Goal: Find contact information: Find contact information

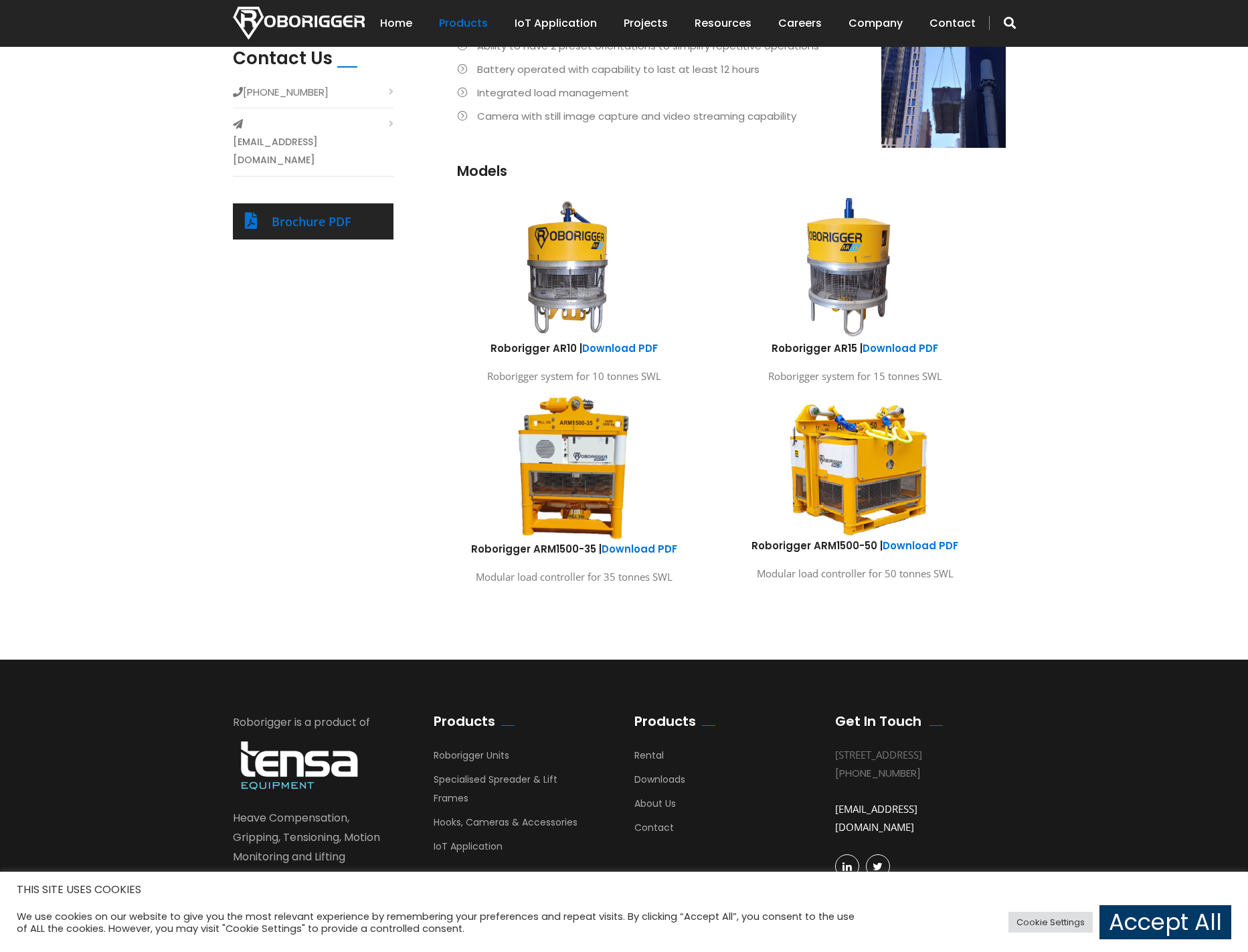
scroll to position [631, 0]
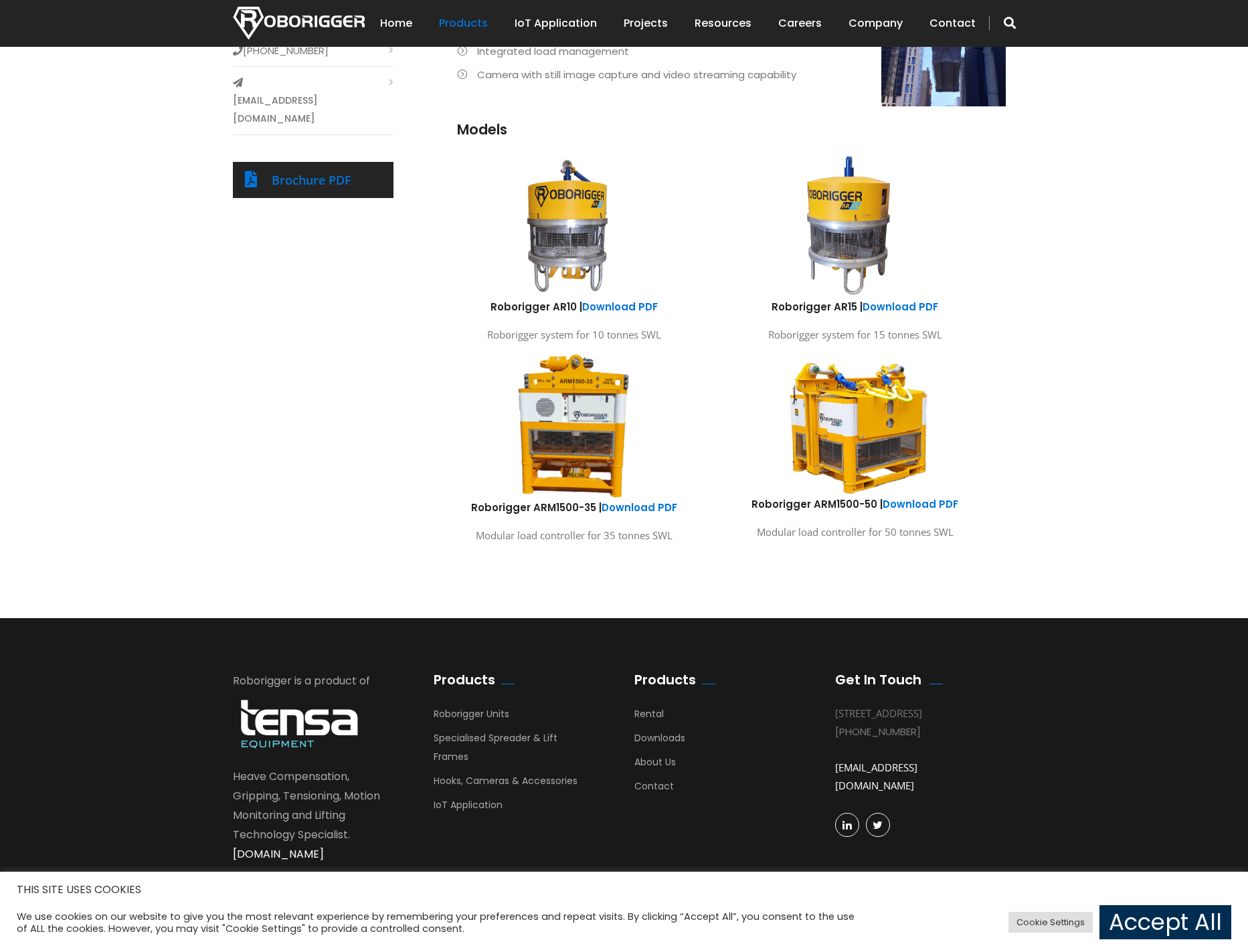
click at [1121, 923] on link "Accept All" at bounding box center [1165, 922] width 132 height 34
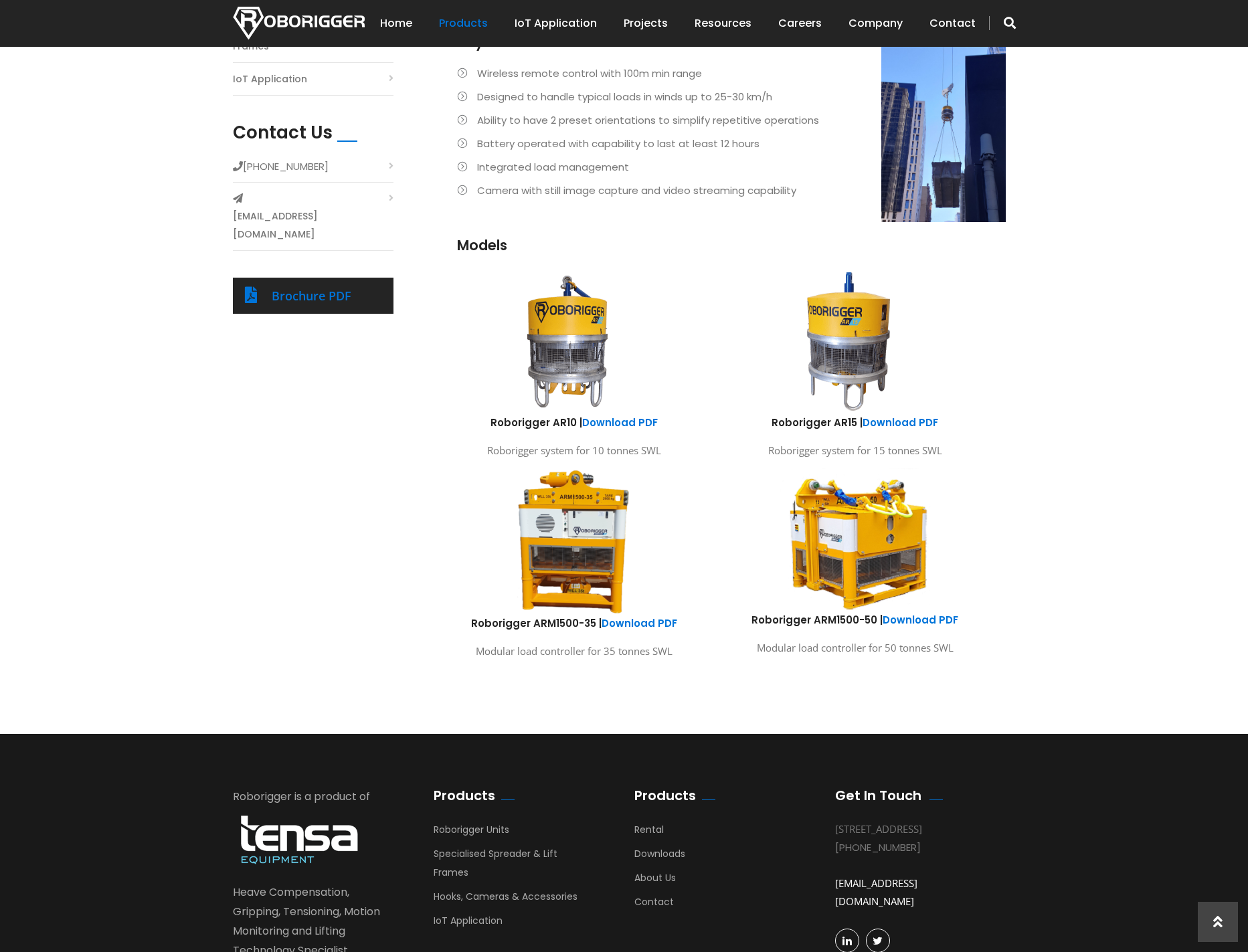
scroll to position [497, 0]
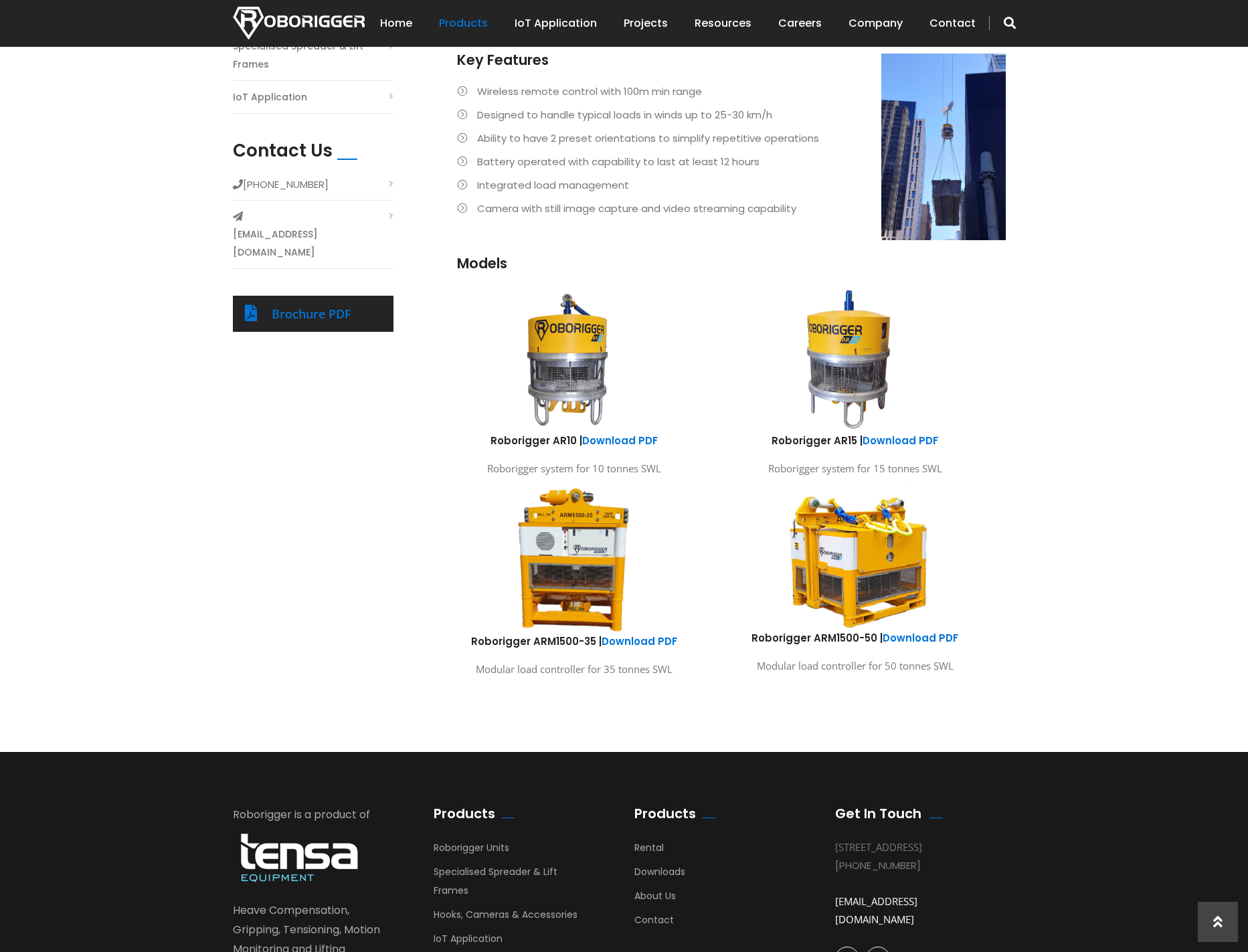
click at [841, 533] on img at bounding box center [854, 558] width 197 height 147
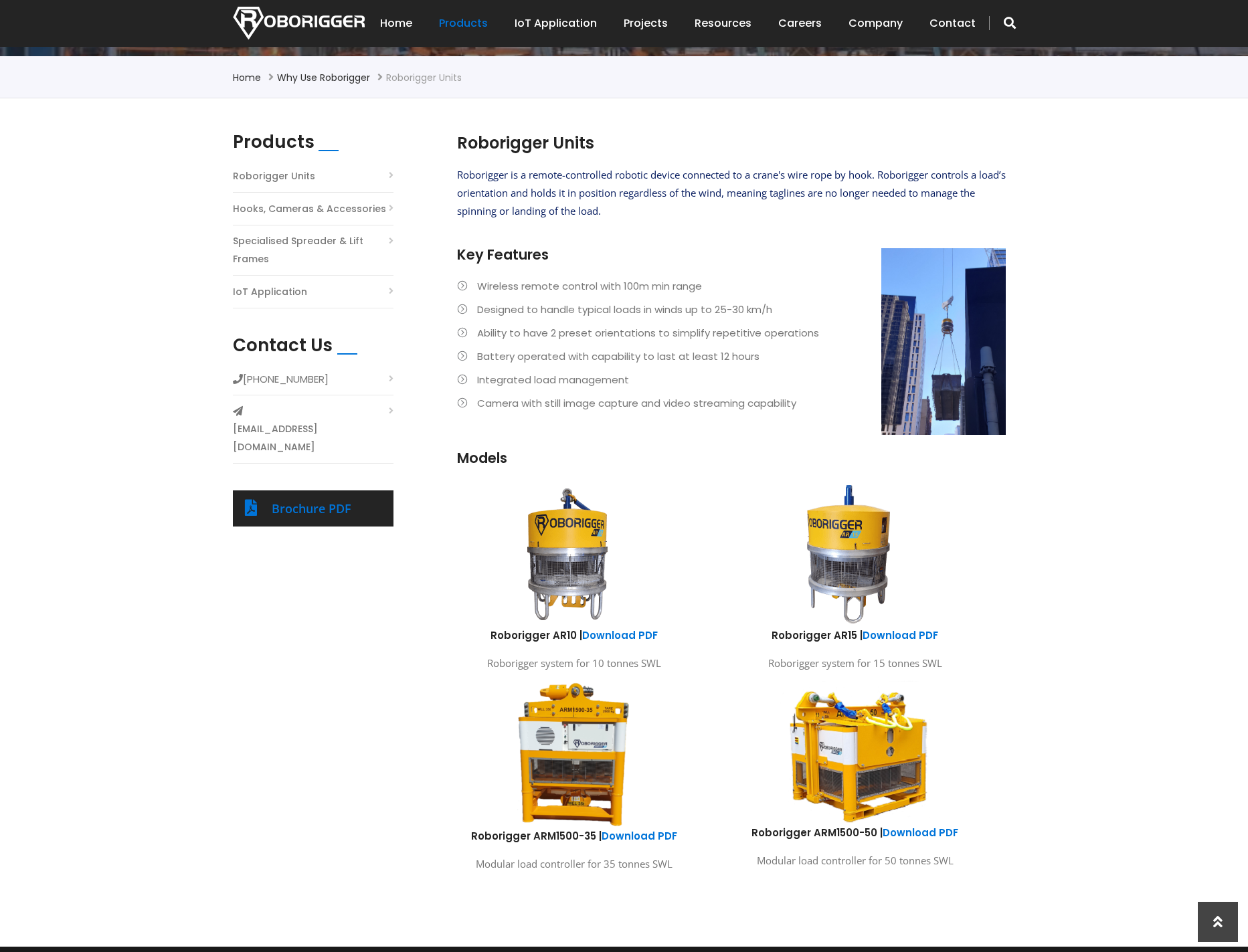
scroll to position [469, 0]
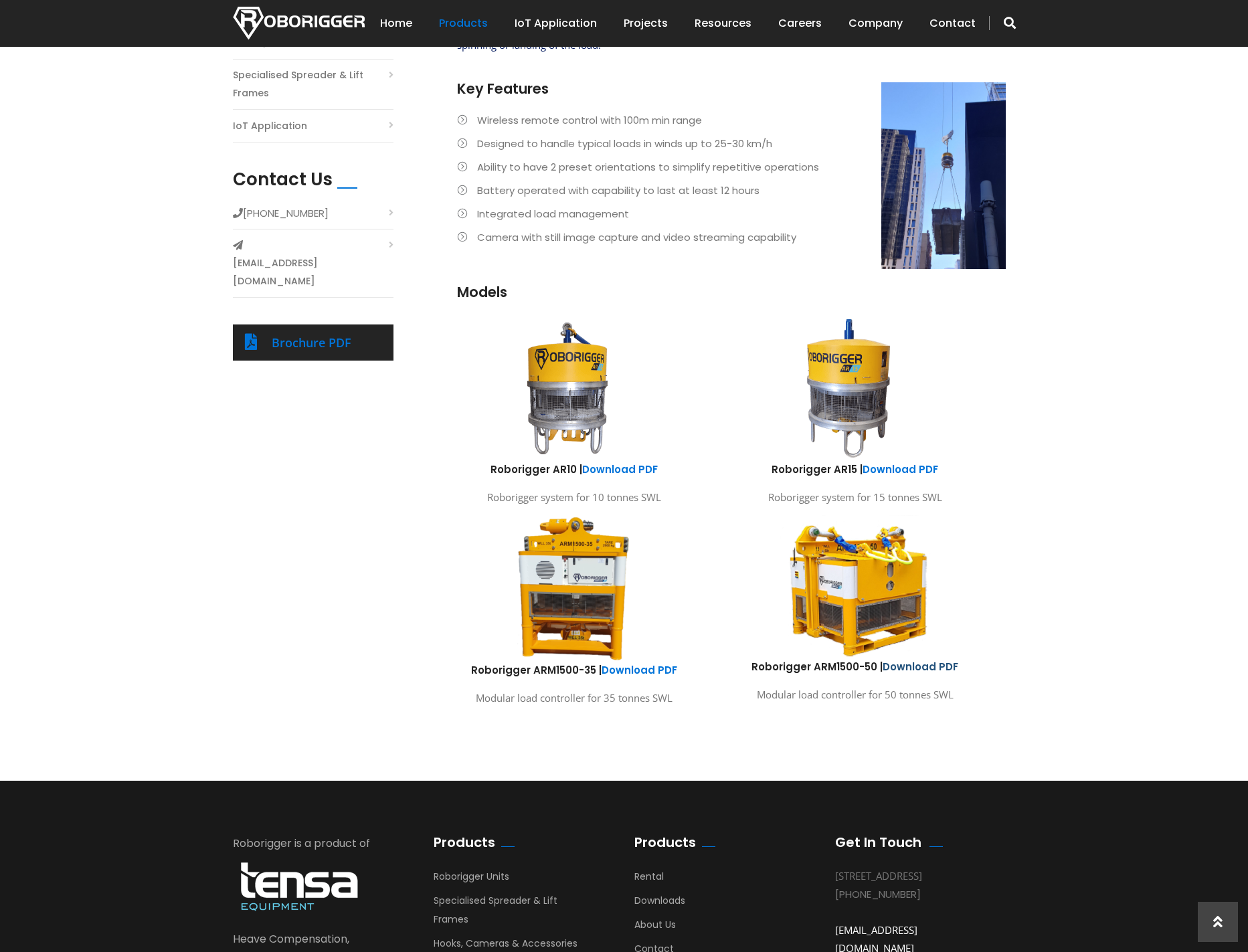
click at [919, 669] on link "Download PDF" at bounding box center [920, 667] width 75 height 14
click at [847, 573] on img at bounding box center [854, 586] width 197 height 147
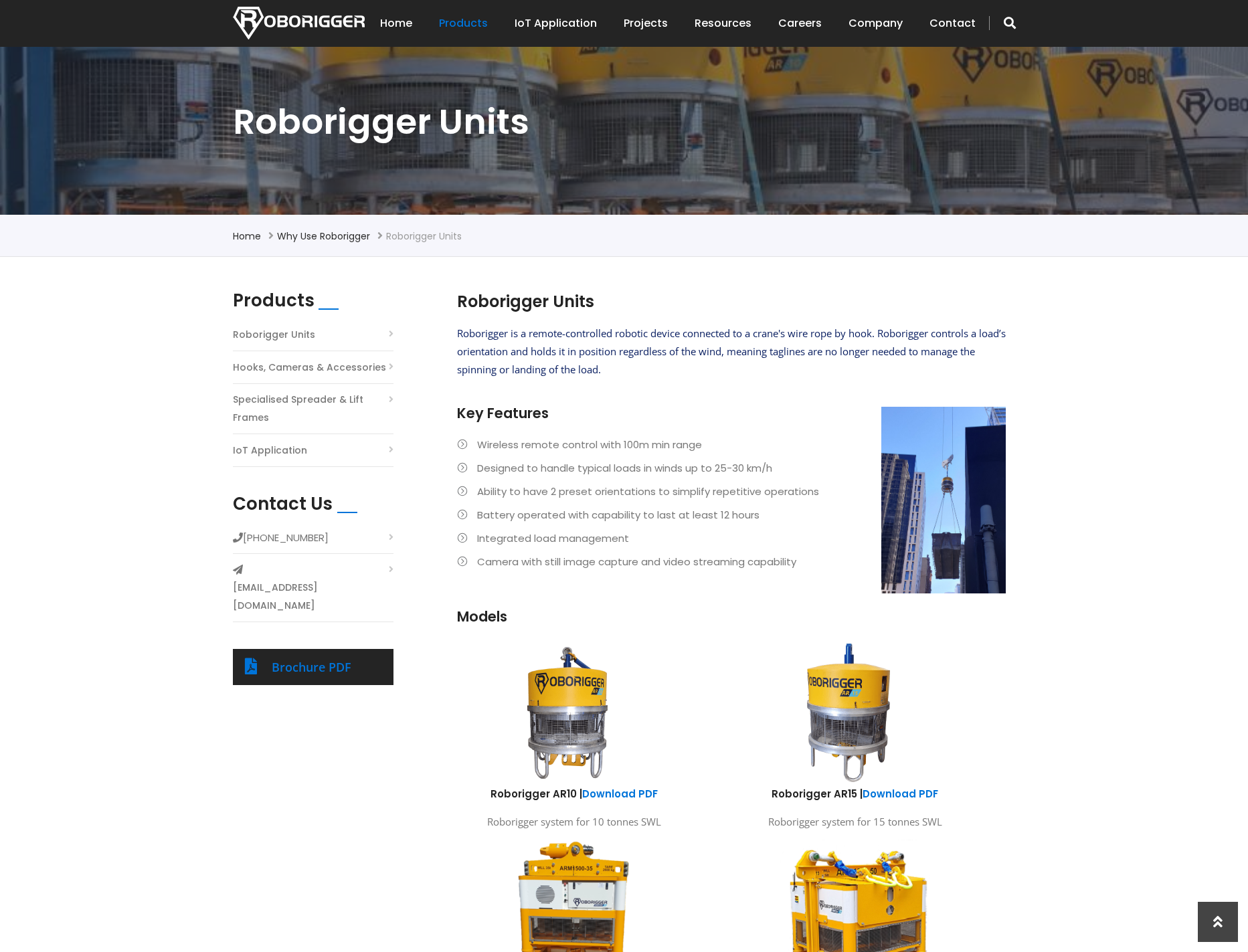
scroll to position [134, 0]
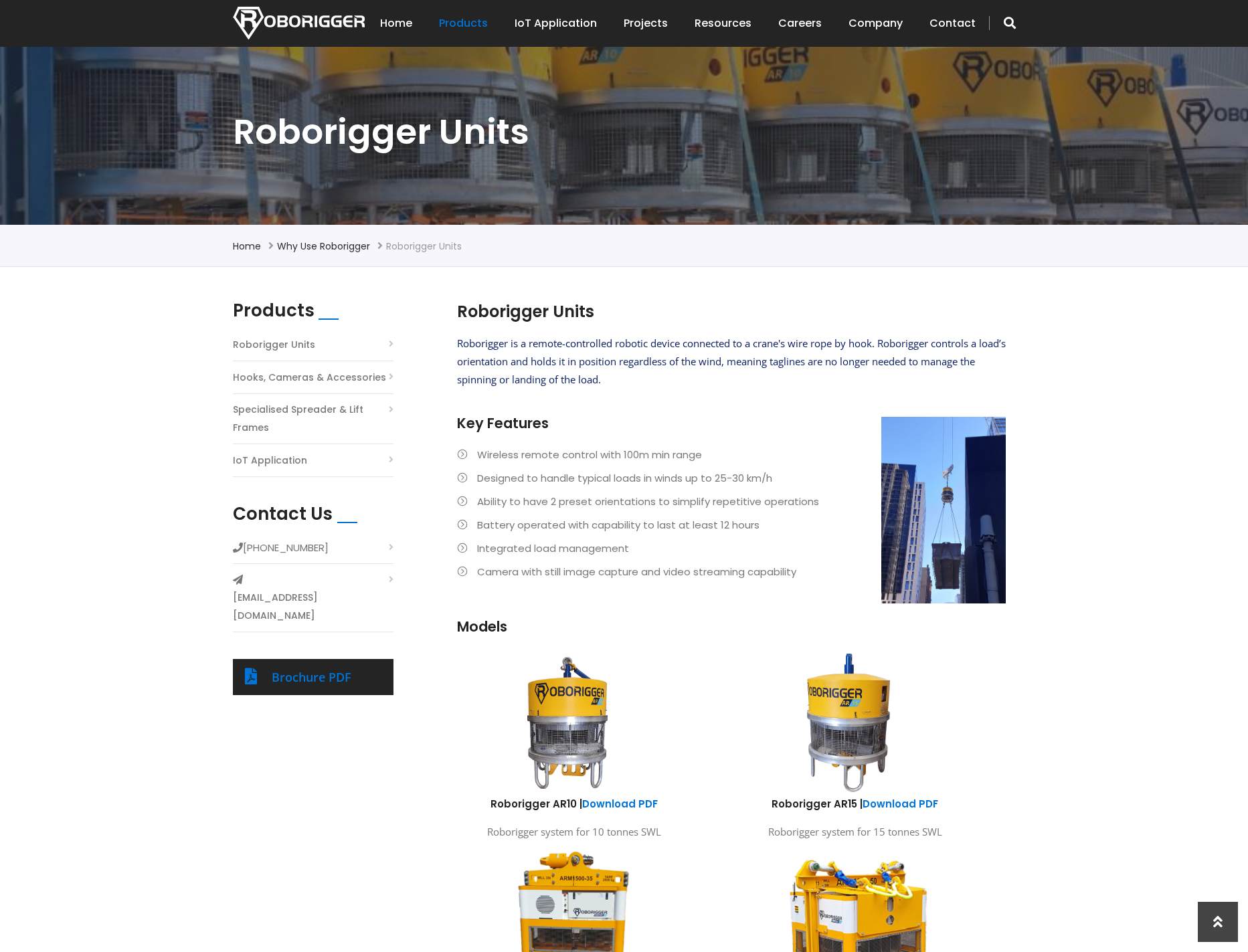
click at [383, 549] on li "[PHONE_NUMBER]" at bounding box center [313, 552] width 160 height 26
click at [389, 548] on li "[PHONE_NUMBER]" at bounding box center [313, 552] width 160 height 26
click at [390, 548] on li "[PHONE_NUMBER]" at bounding box center [313, 552] width 160 height 26
click at [391, 550] on li "[PHONE_NUMBER]" at bounding box center [313, 552] width 160 height 26
click at [306, 670] on link "Brochure PDF" at bounding box center [311, 678] width 79 height 16
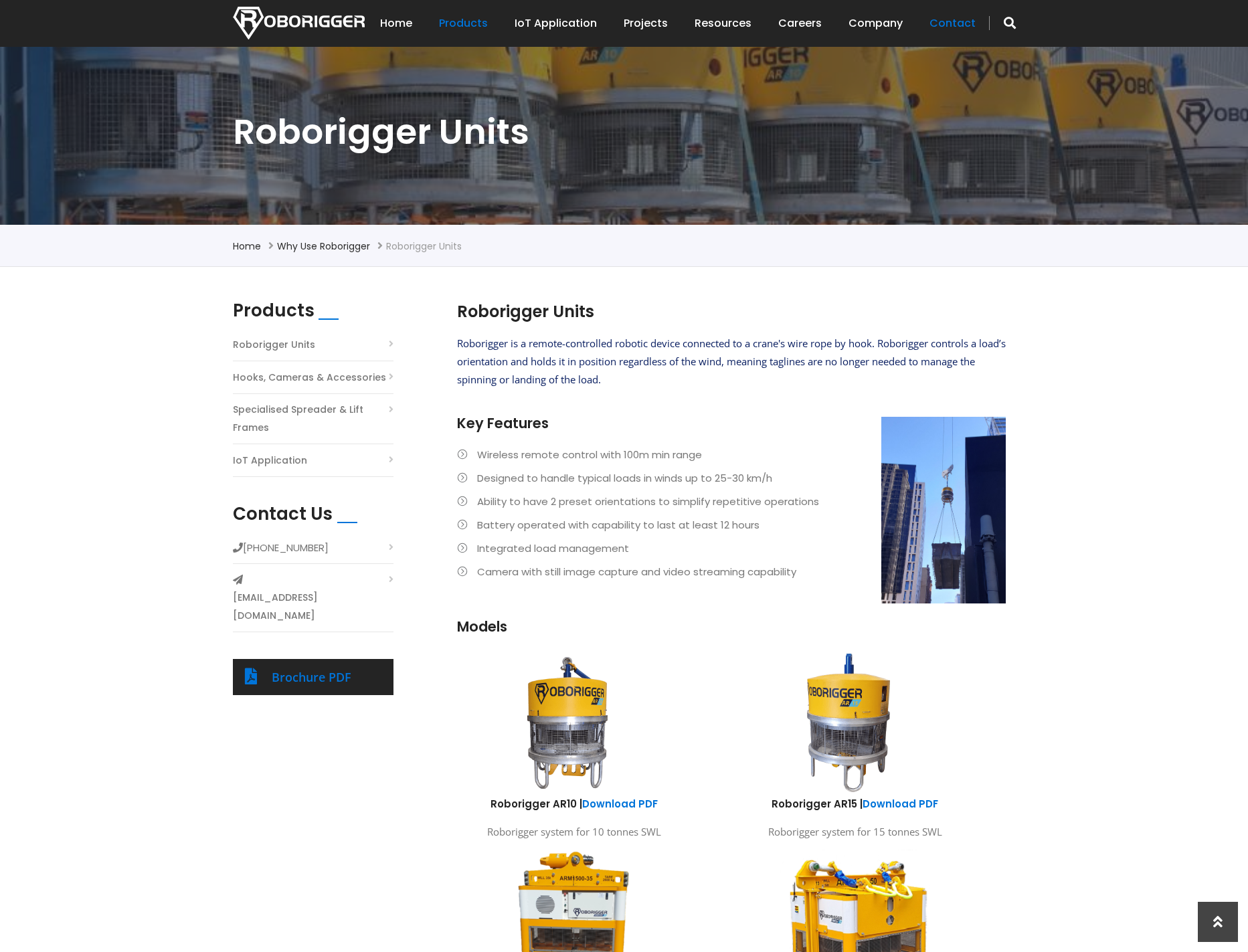
click at [944, 30] on link "Contact" at bounding box center [952, 24] width 47 height 42
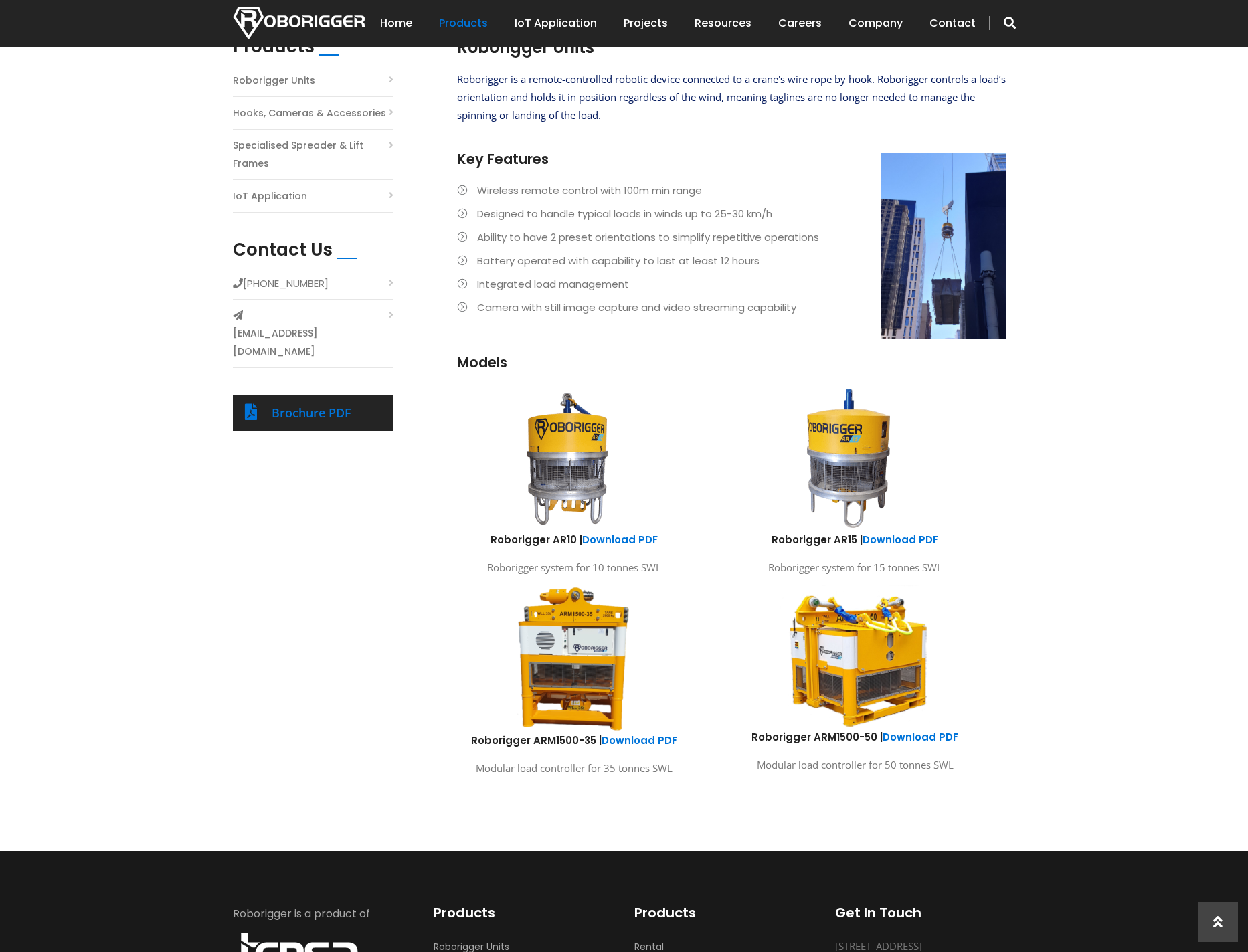
scroll to position [401, 0]
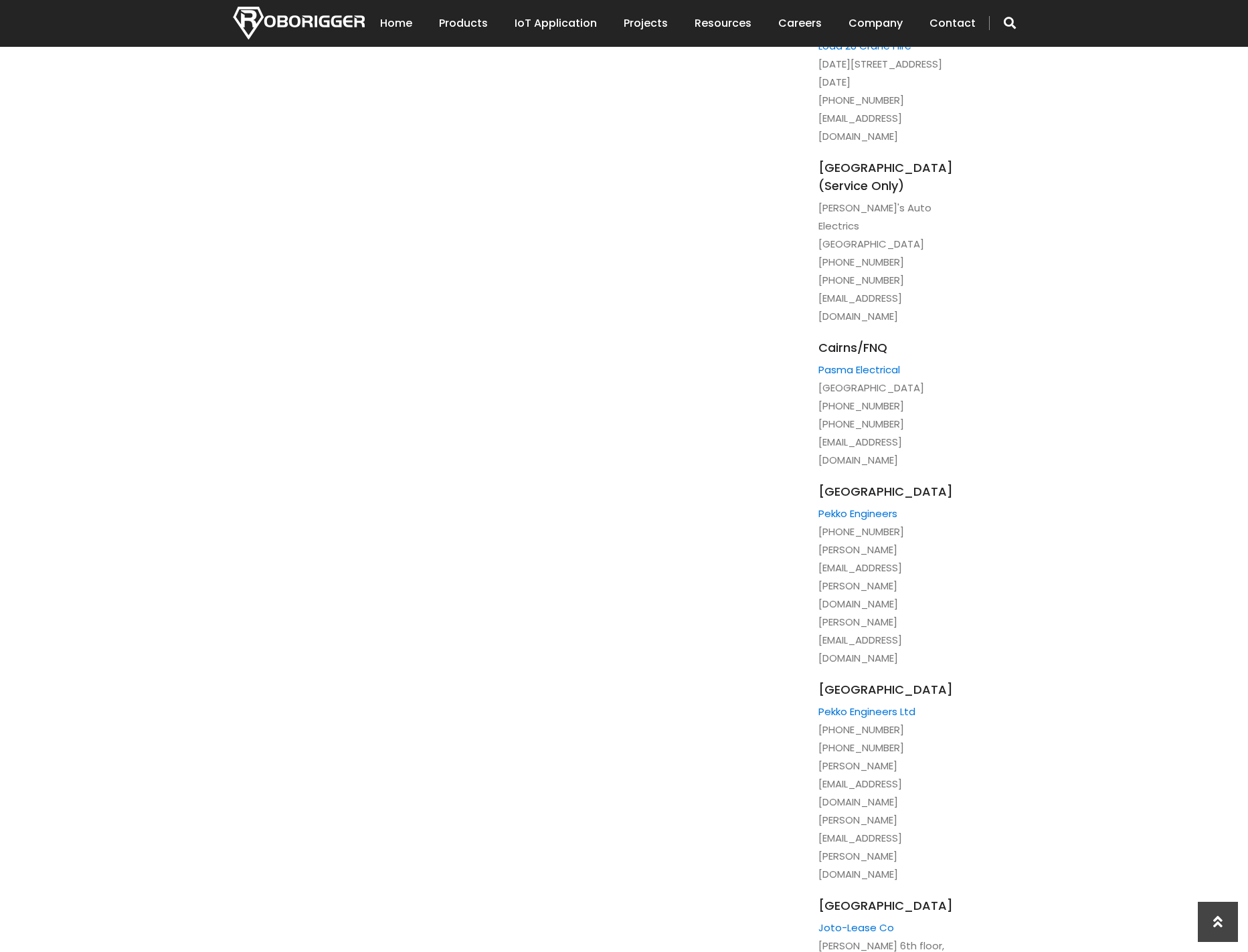
scroll to position [1272, 0]
drag, startPoint x: 819, startPoint y: 564, endPoint x: 892, endPoint y: 581, distance: 75.0
click at [892, 678] on li "Hong Kong Pekko Engineers Ltd +852 9739 5356 +852 4610 2013 kenneth.ho@pekko.co…" at bounding box center [891, 779] width 148 height 203
copy li "+852 9739 5356 +852 4610 2013"
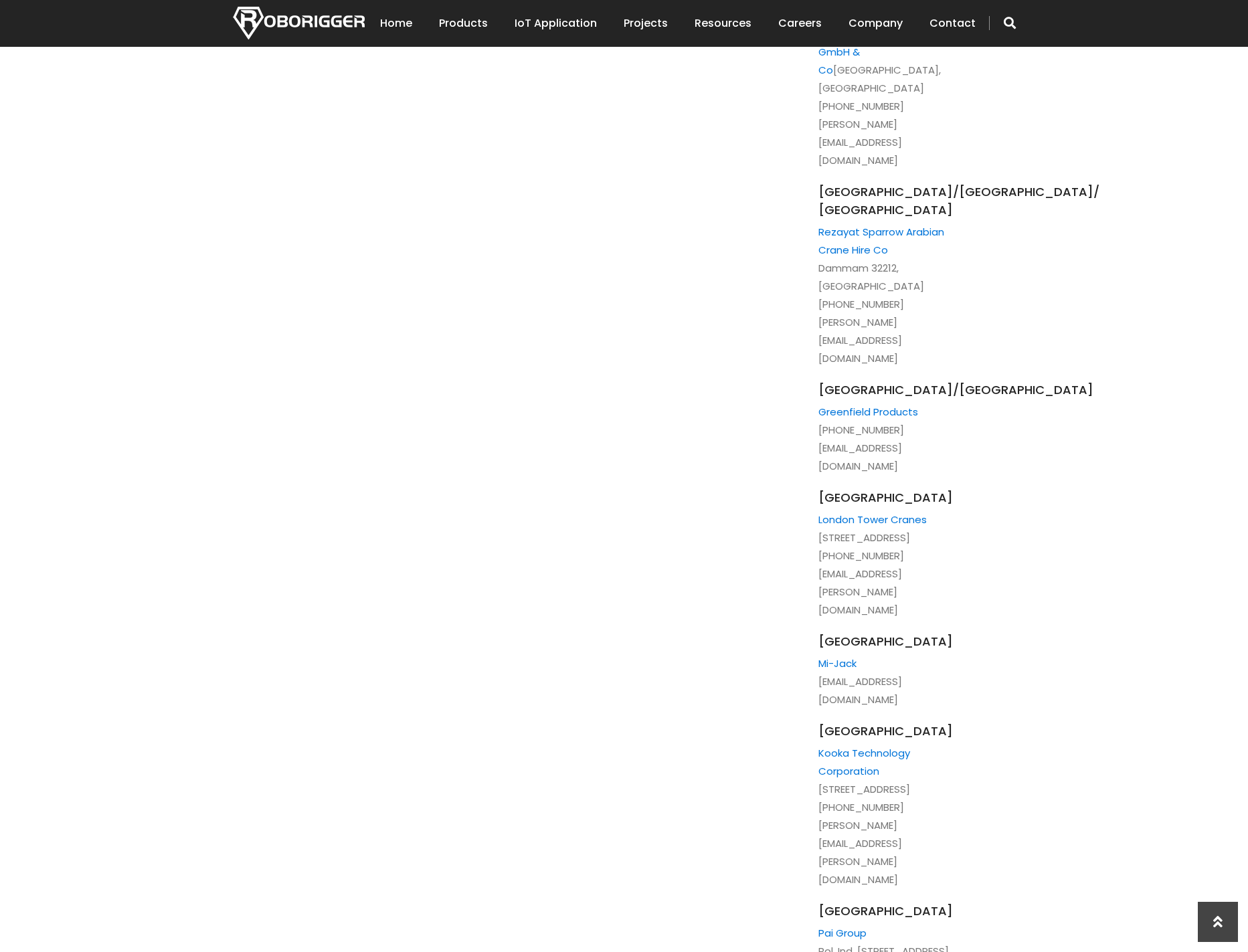
scroll to position [2543, 0]
click at [961, 900] on li "Spain Pai Group Pol. Ind. Pla d’Urgell C/Colomers 9 25245 Vilasana - Lleida +34…" at bounding box center [891, 966] width 148 height 131
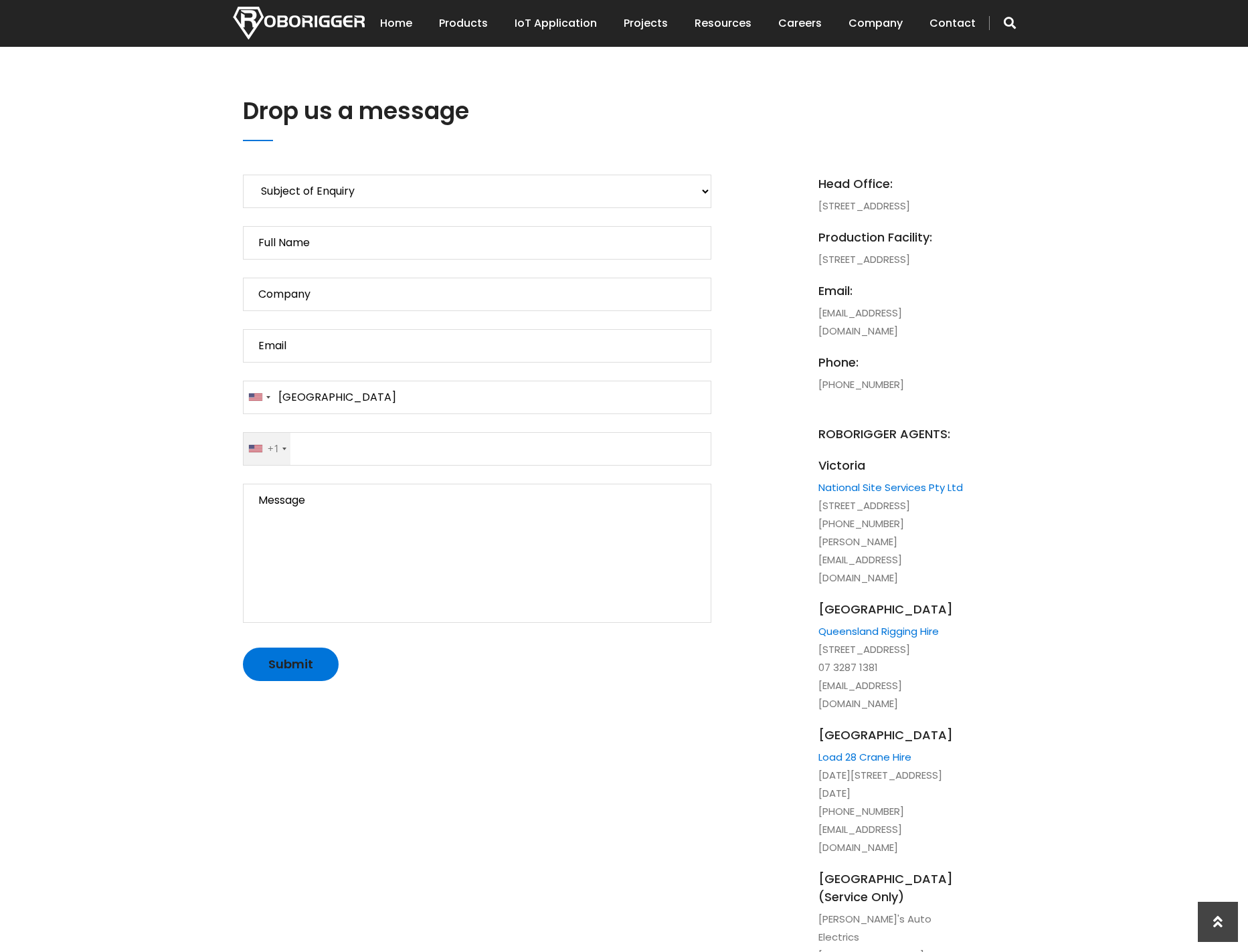
scroll to position [535, 0]
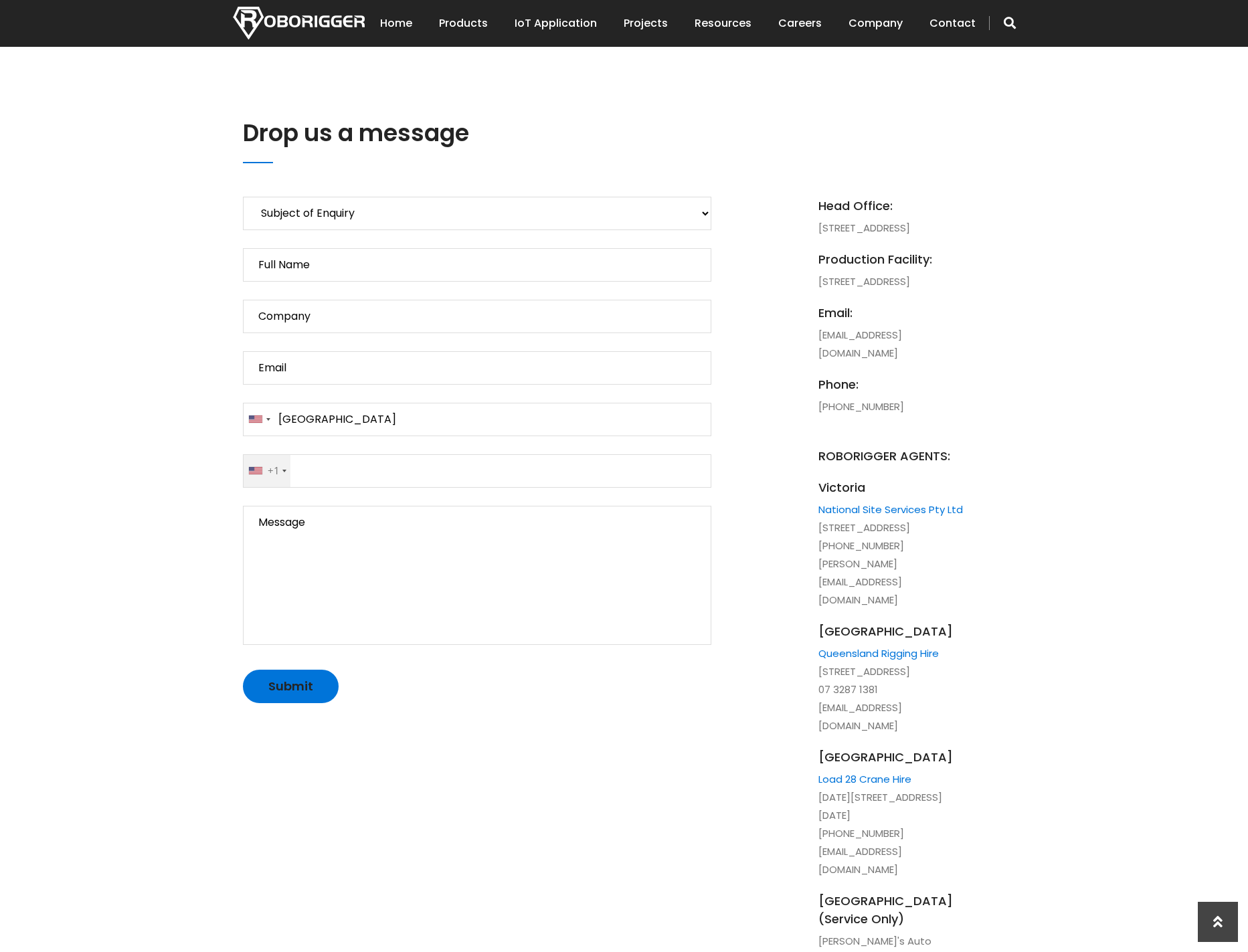
drag, startPoint x: 900, startPoint y: 444, endPoint x: 816, endPoint y: 444, distance: 84.0
copy li "[PHONE_NUMBER]"
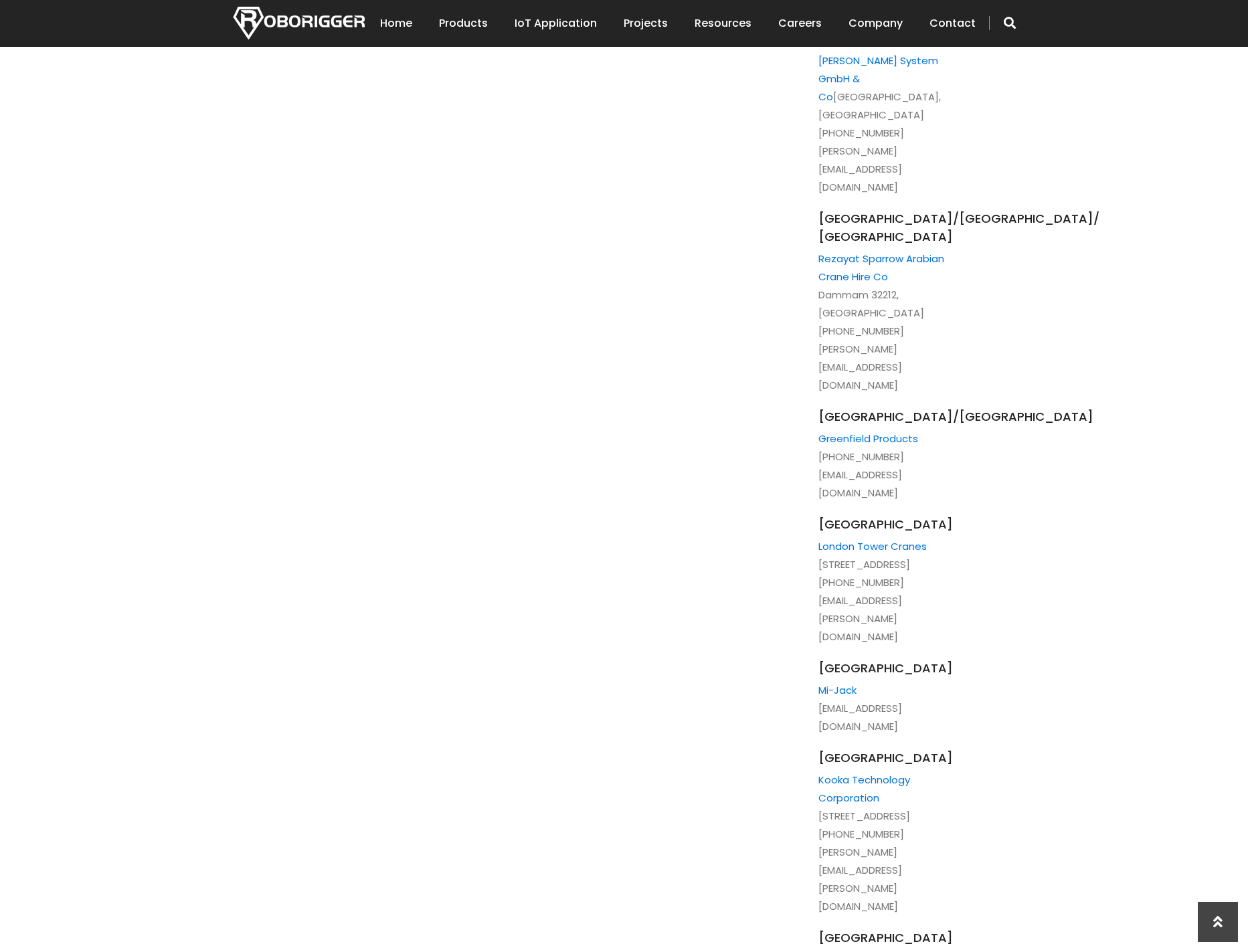
scroll to position [2543, 0]
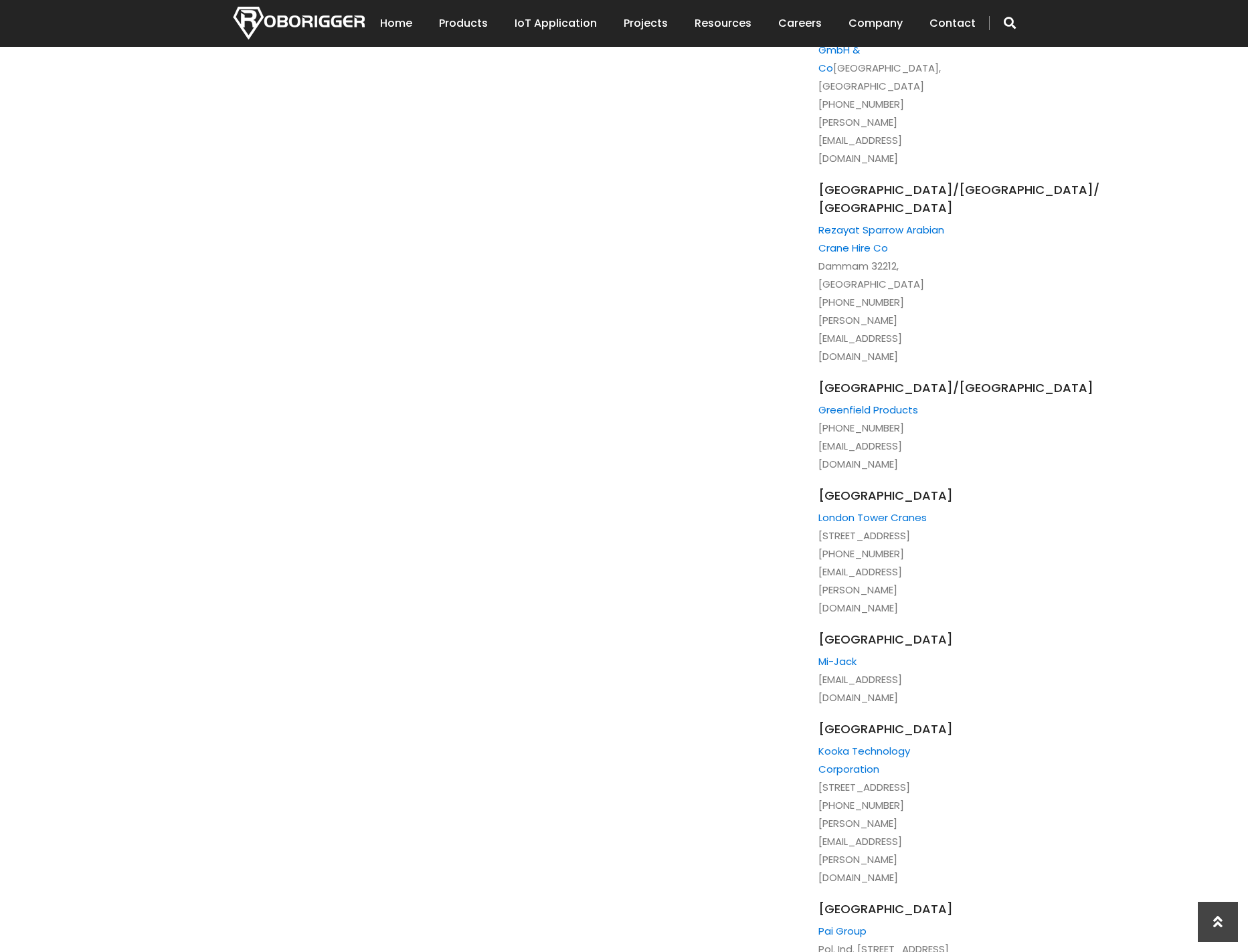
drag, startPoint x: 898, startPoint y: 713, endPoint x: 818, endPoint y: 711, distance: 80.0
copy li "+256752978809"
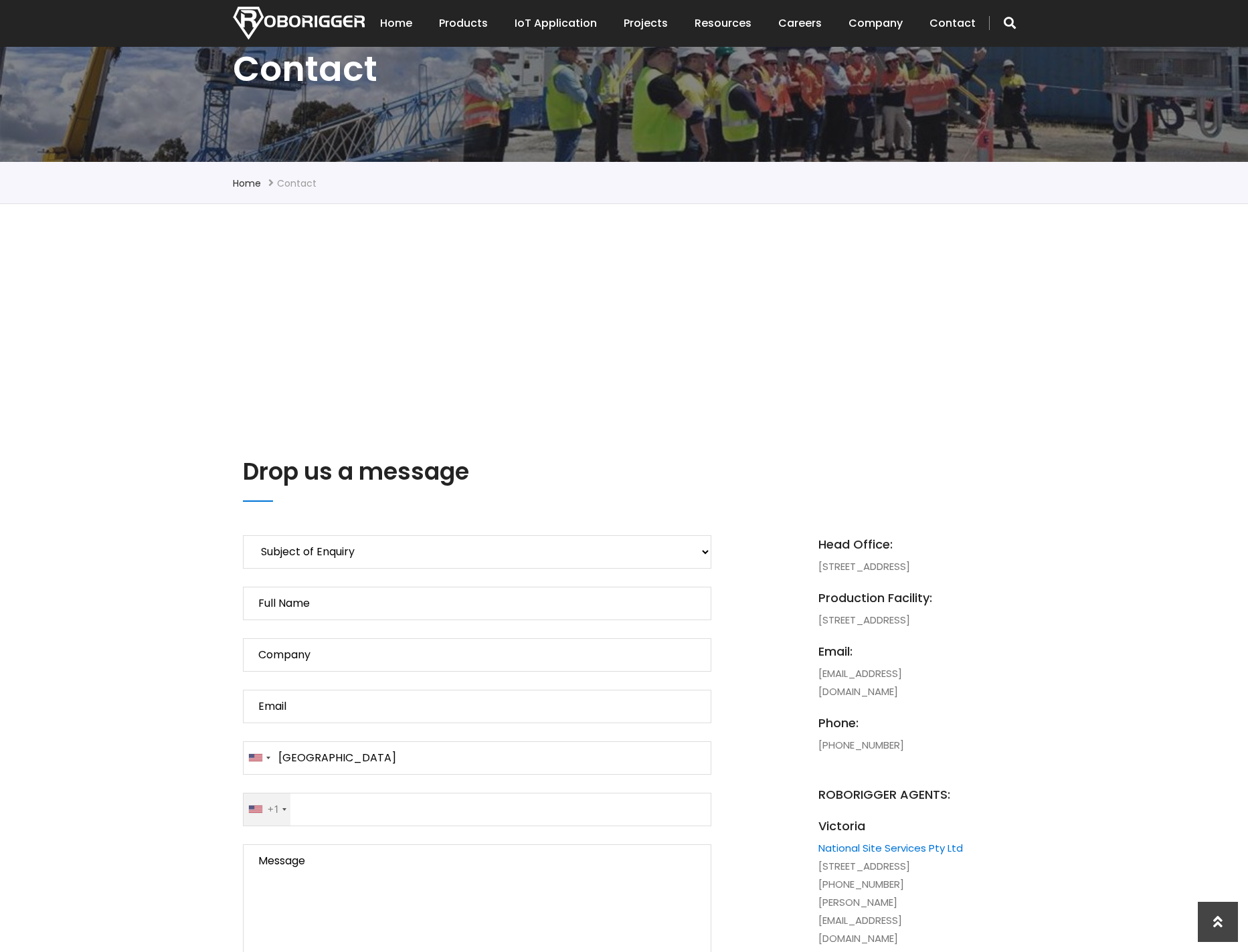
scroll to position [201, 0]
